Goal: Information Seeking & Learning: Learn about a topic

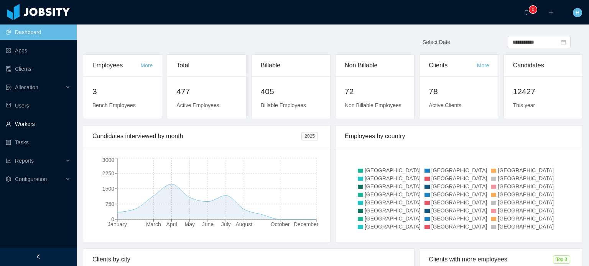
click at [33, 130] on link "Workers" at bounding box center [38, 123] width 65 height 15
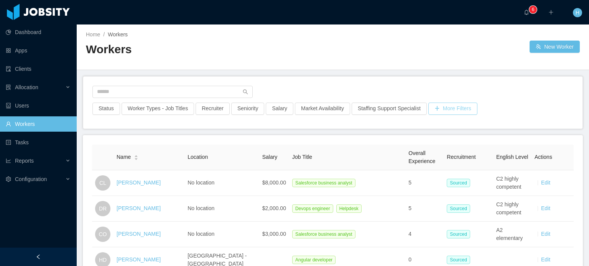
click at [445, 111] on button "More Filters" at bounding box center [452, 109] width 49 height 12
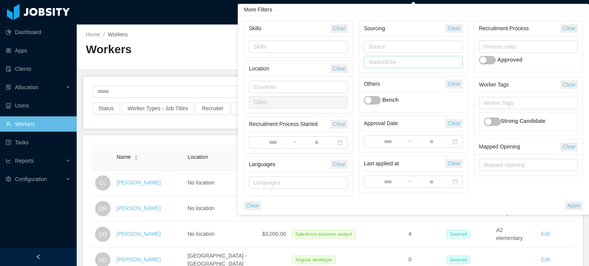
click at [404, 66] on div "Sourced by" at bounding box center [412, 61] width 92 height 11
type input "**"
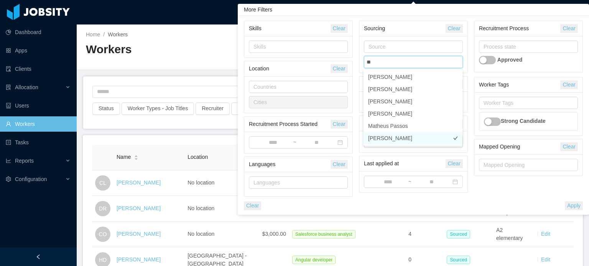
click at [401, 140] on li "Hellyn Borim" at bounding box center [412, 138] width 99 height 12
click at [573, 202] on button "Apply" at bounding box center [573, 206] width 18 height 9
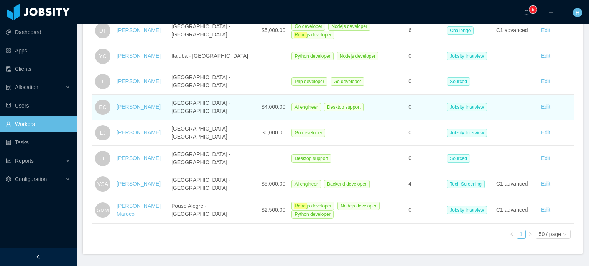
scroll to position [192, 0]
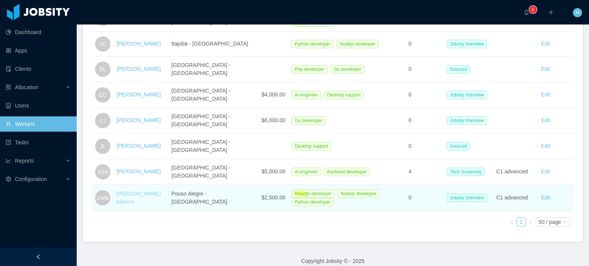
click at [132, 191] on link "Gabriel Morais Maroco" at bounding box center [138, 198] width 44 height 14
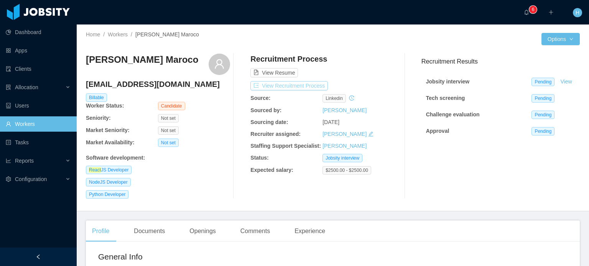
click at [310, 84] on button "View Recruitment Process" at bounding box center [288, 85] width 77 height 9
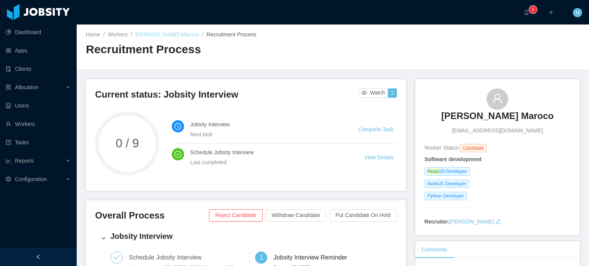
click at [169, 37] on link "Gabriel Morais Maroco" at bounding box center [167, 34] width 64 height 6
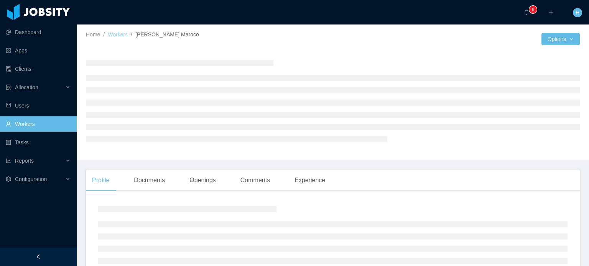
click at [123, 33] on link "Workers" at bounding box center [118, 34] width 20 height 6
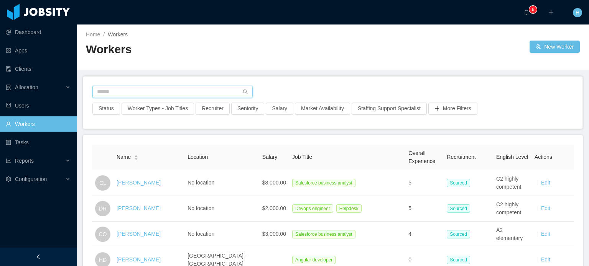
click at [180, 90] on input "text" at bounding box center [172, 92] width 160 height 12
paste input "**********"
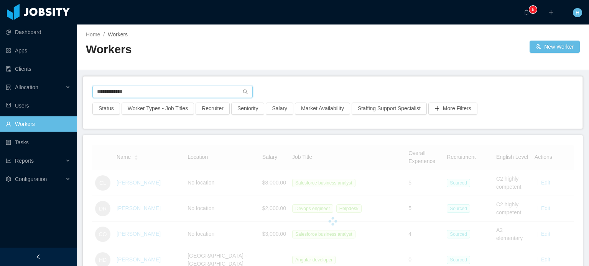
type input "**********"
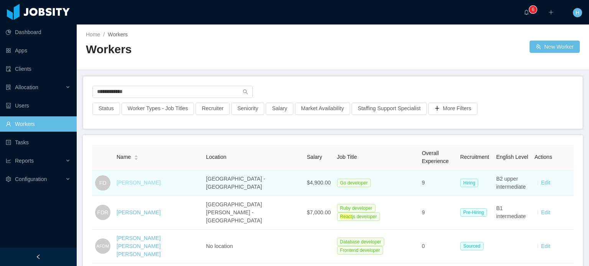
click at [129, 180] on link "Felipe Duarte" at bounding box center [138, 183] width 44 height 6
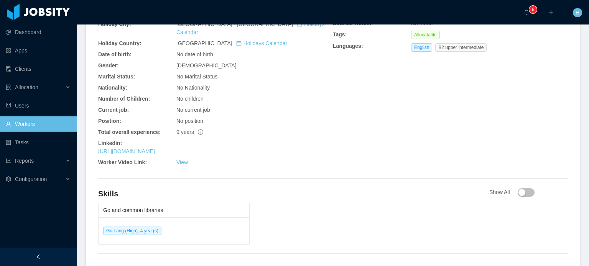
scroll to position [281, 0]
click at [520, 190] on button "button" at bounding box center [525, 194] width 17 height 8
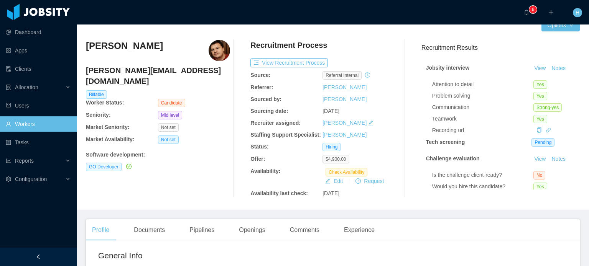
scroll to position [38, 0]
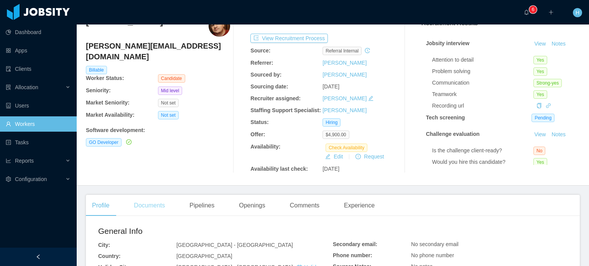
click at [148, 208] on div "Documents" at bounding box center [149, 205] width 43 height 21
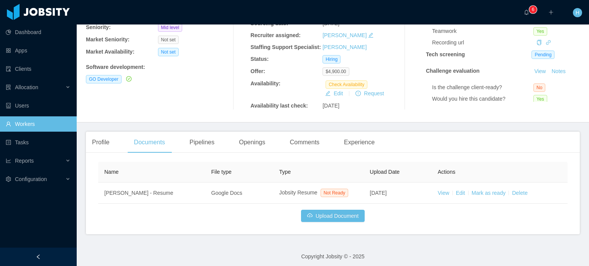
scroll to position [106, 0]
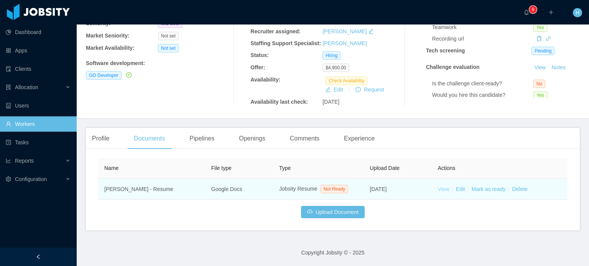
click at [439, 190] on link "View" at bounding box center [443, 189] width 11 height 6
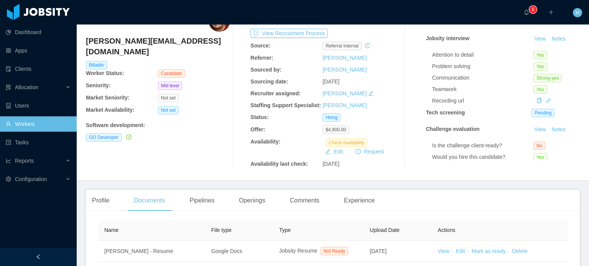
scroll to position [0, 0]
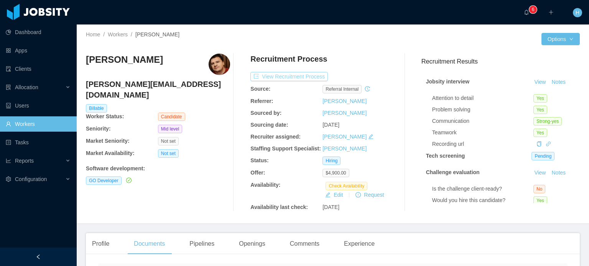
click at [294, 75] on button "View Recruitment Process" at bounding box center [288, 76] width 77 height 9
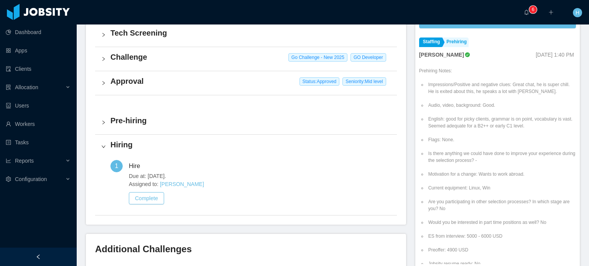
scroll to position [113, 0]
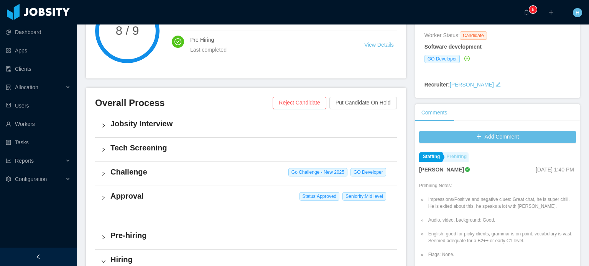
click at [459, 159] on link "Prehiring" at bounding box center [455, 158] width 26 height 10
click at [449, 158] on link "Prehiring" at bounding box center [455, 158] width 26 height 10
click at [449, 156] on link "Prehiring" at bounding box center [455, 158] width 26 height 10
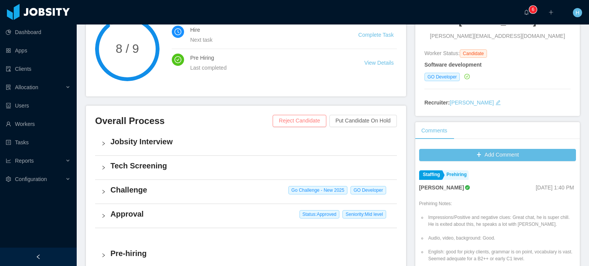
scroll to position [115, 0]
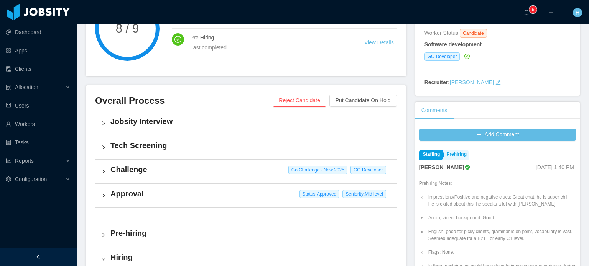
click at [145, 168] on h4 "Challenge" at bounding box center [250, 169] width 280 height 11
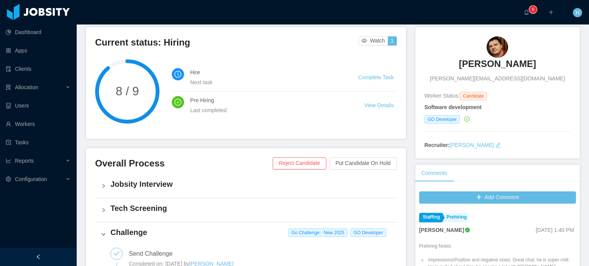
scroll to position [0, 0]
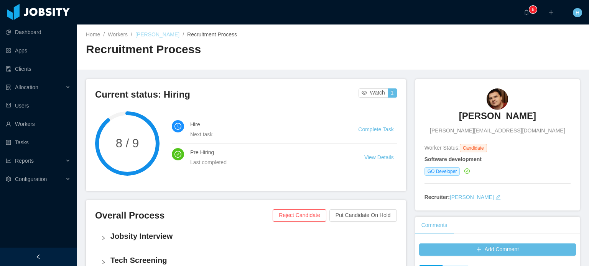
click at [160, 36] on link "Felipe Duarte" at bounding box center [157, 34] width 44 height 6
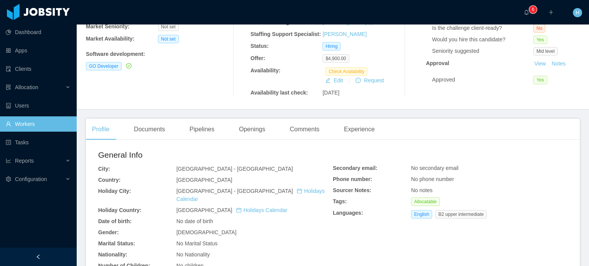
scroll to position [115, 0]
click at [341, 136] on div "Experience" at bounding box center [359, 128] width 43 height 21
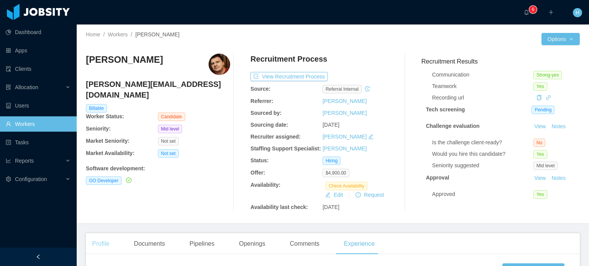
click at [104, 252] on div "Profile" at bounding box center [101, 243] width 30 height 21
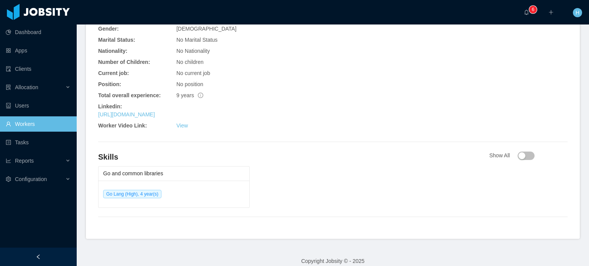
scroll to position [319, 0]
click at [523, 151] on div "Show All" at bounding box center [528, 155] width 78 height 8
click at [518, 151] on button "button" at bounding box center [525, 155] width 17 height 8
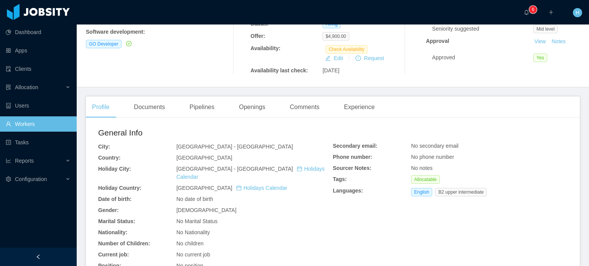
scroll to position [127, 0]
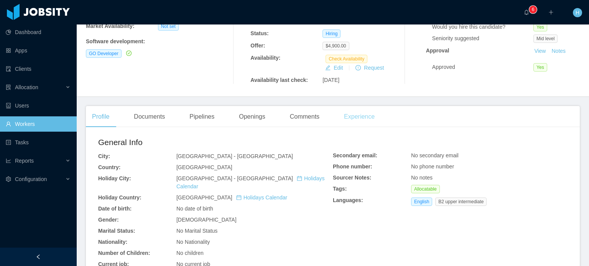
click at [341, 120] on div "Experience" at bounding box center [359, 116] width 43 height 21
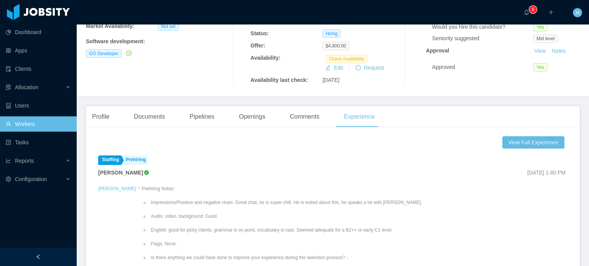
click at [325, 121] on div "Profile Documents Pipelines Openings Comments Experience" at bounding box center [233, 116] width 295 height 21
click at [300, 124] on div "Comments" at bounding box center [305, 116] width 42 height 21
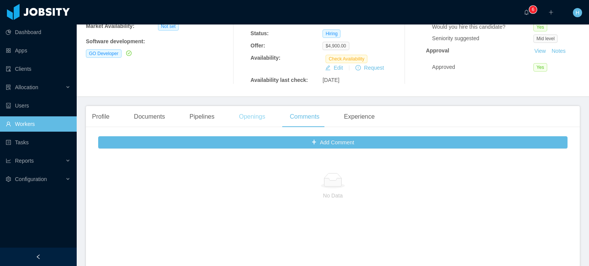
click at [259, 123] on div "Openings" at bounding box center [252, 116] width 39 height 21
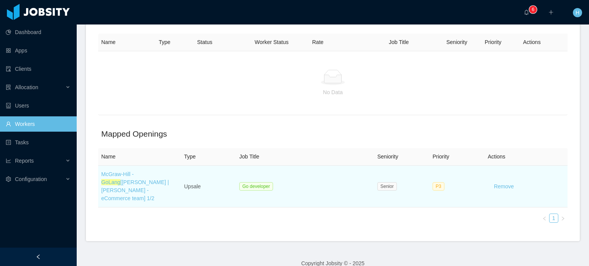
scroll to position [230, 0]
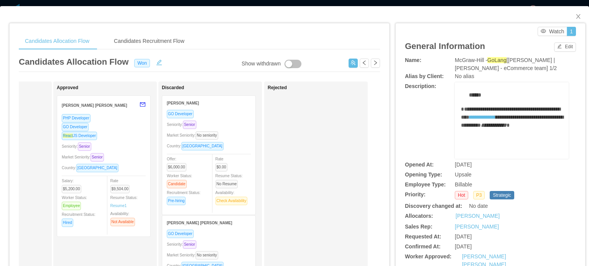
scroll to position [268, 0]
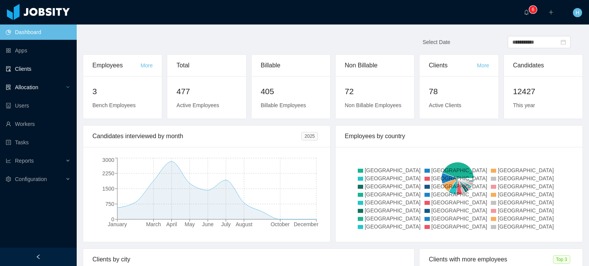
click at [43, 84] on div "Allocation" at bounding box center [38, 87] width 77 height 15
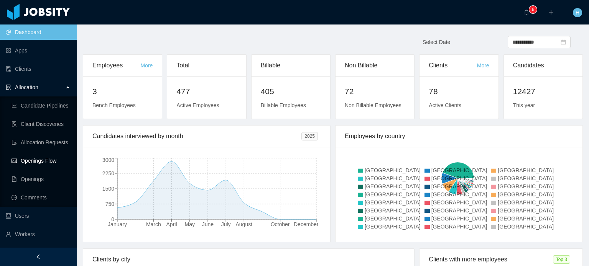
click at [41, 159] on link "Openings Flow" at bounding box center [40, 160] width 59 height 15
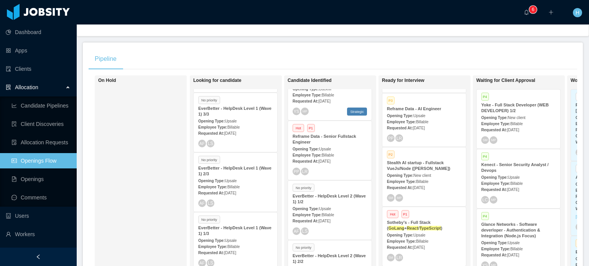
scroll to position [268, 0]
